Goal: Task Accomplishment & Management: Manage account settings

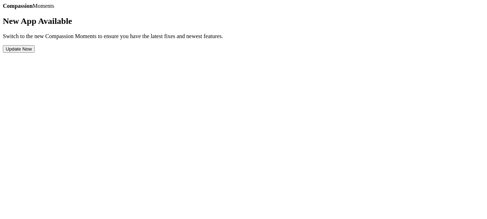
click at [35, 53] on button "Update Now" at bounding box center [19, 48] width 32 height 7
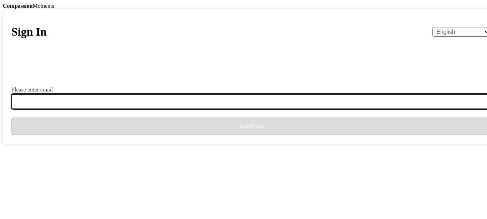
click at [192, 109] on input "Please enter email" at bounding box center [256, 101] width 490 height 15
type input "[EMAIL_ADDRESS][DOMAIN_NAME]"
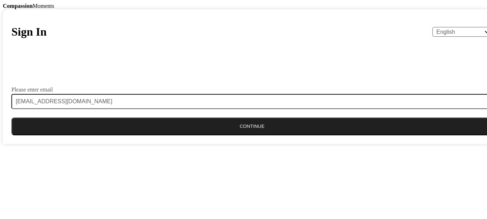
click at [233, 136] on button "Continue" at bounding box center [252, 127] width 482 height 18
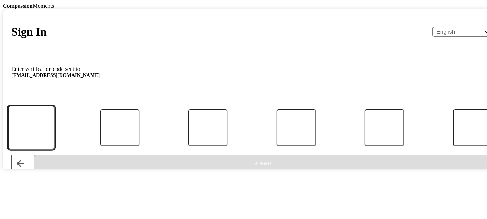
click at [55, 150] on input "Code" at bounding box center [31, 128] width 47 height 44
type input "1"
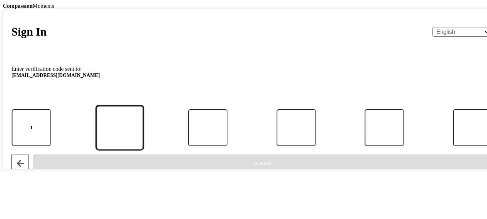
type input "3"
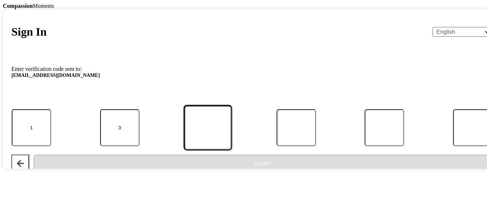
type input "9"
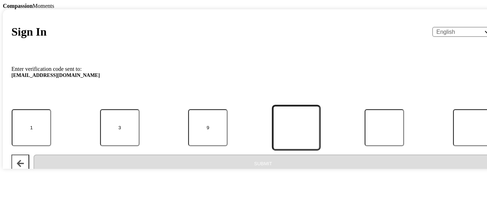
type input "4"
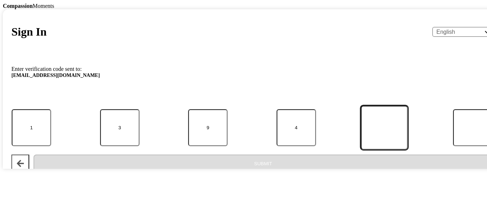
type input "6"
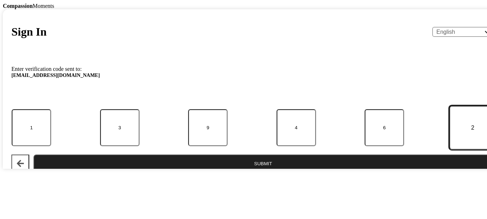
type input "2"
click at [253, 173] on button "Submit" at bounding box center [264, 164] width 460 height 18
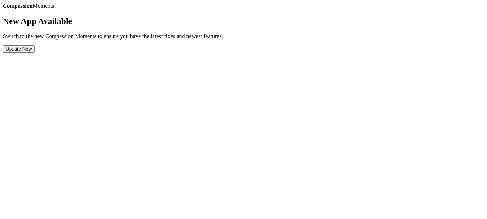
click at [35, 53] on button "Update Now" at bounding box center [19, 48] width 32 height 7
